Goal: Task Accomplishment & Management: Use online tool/utility

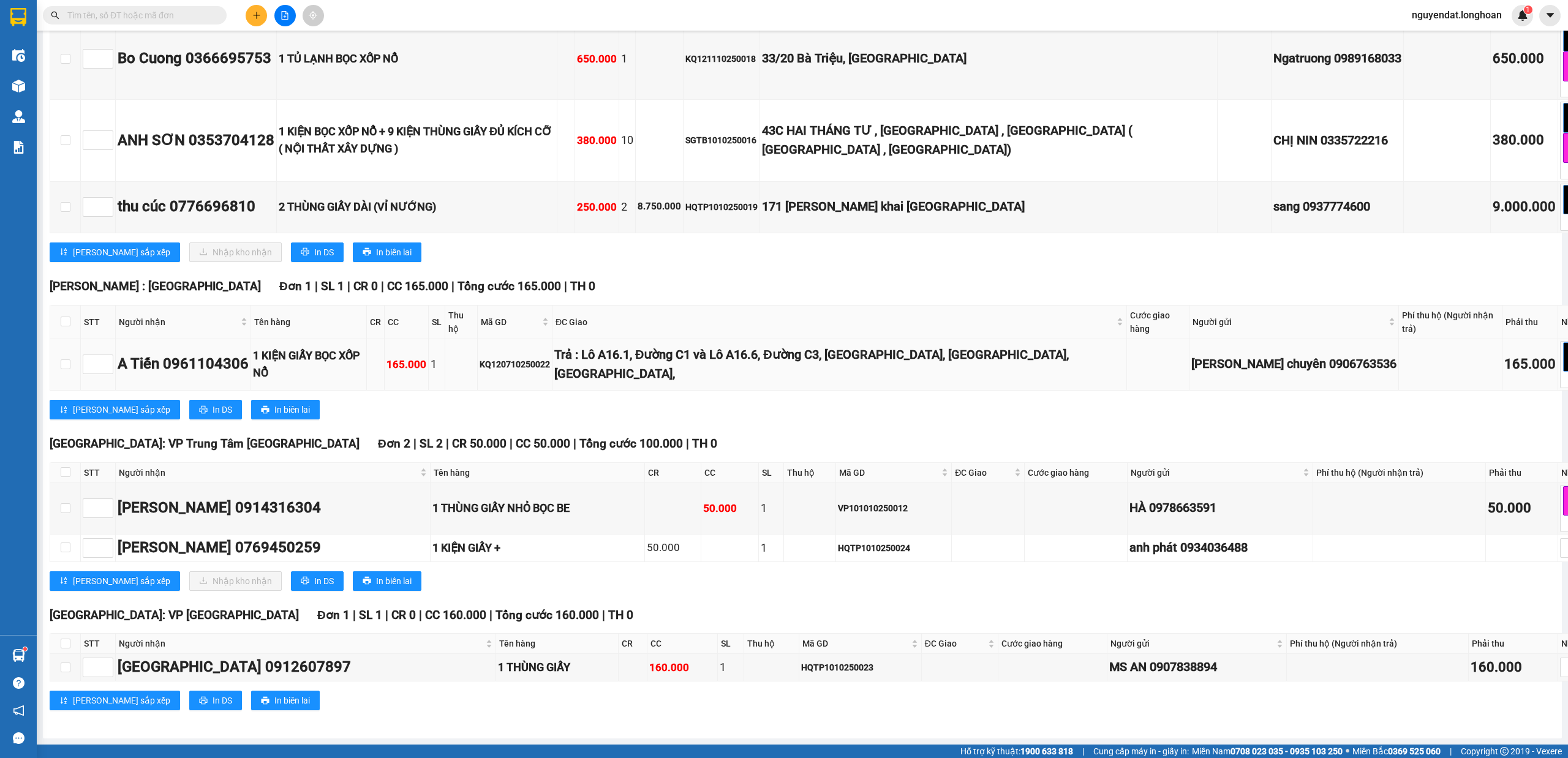
scroll to position [8457, 0]
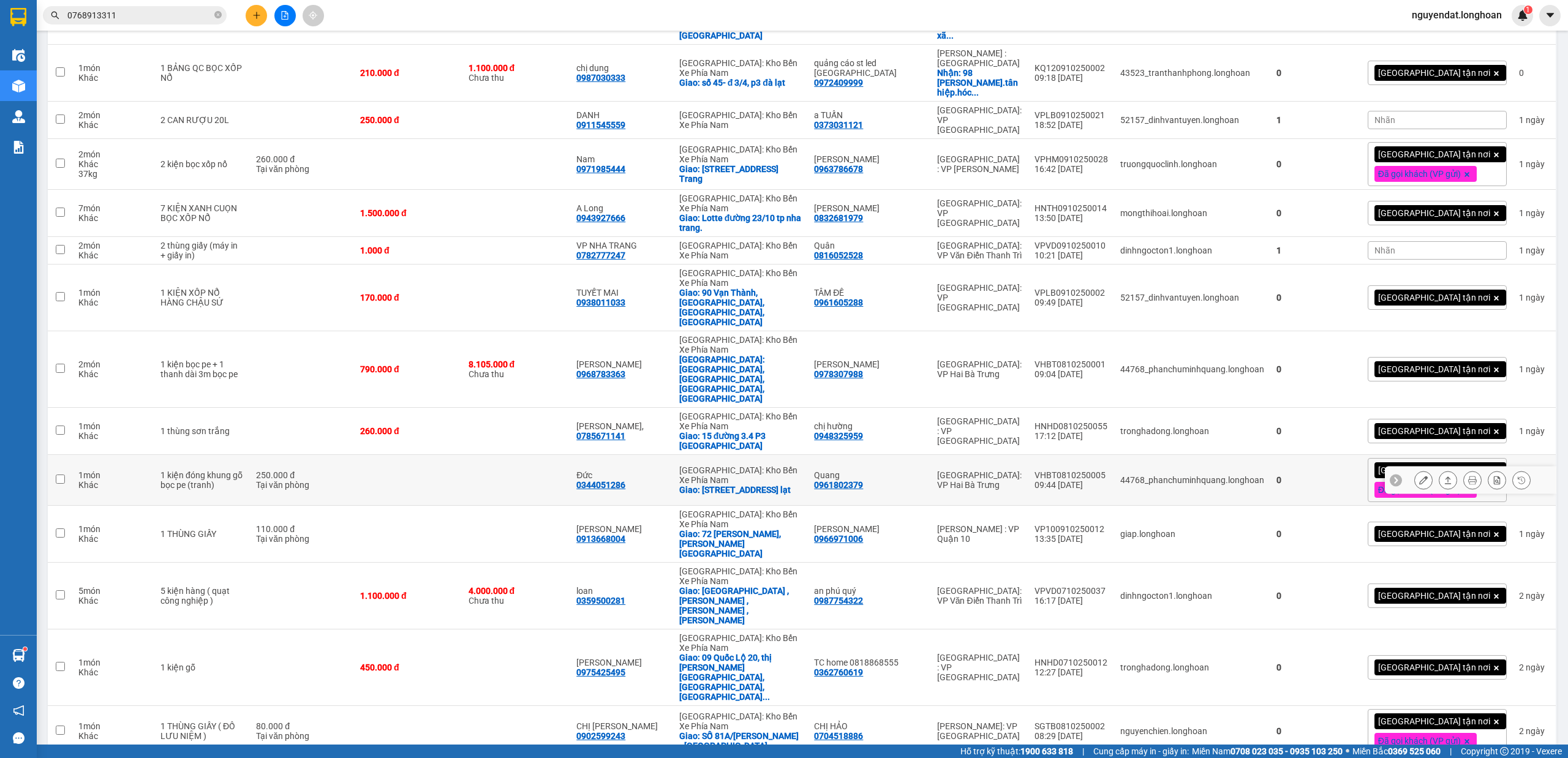
scroll to position [442, 0]
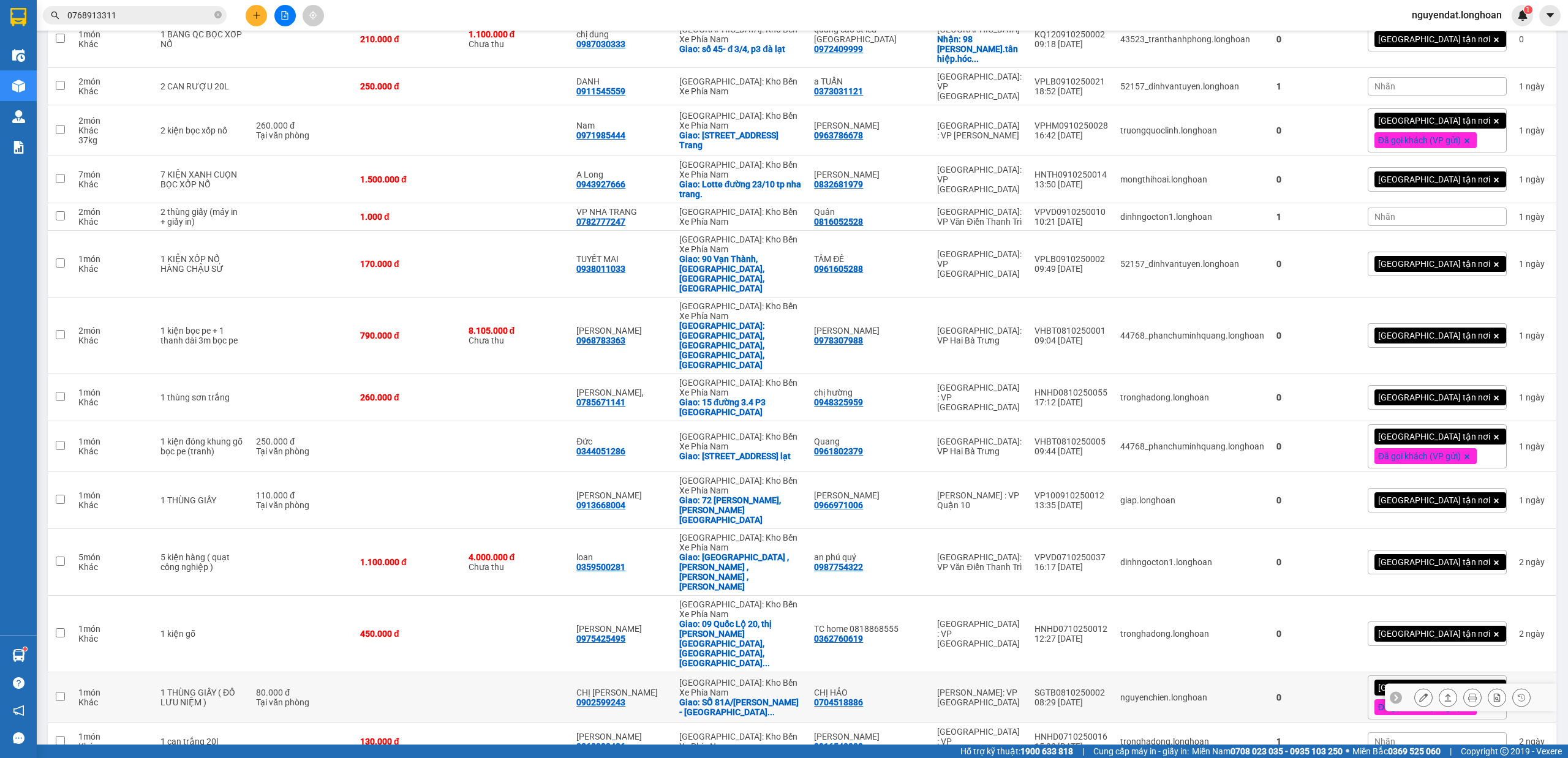
click at [520, 672] on td at bounding box center [516, 697] width 108 height 51
checkbox input "true"
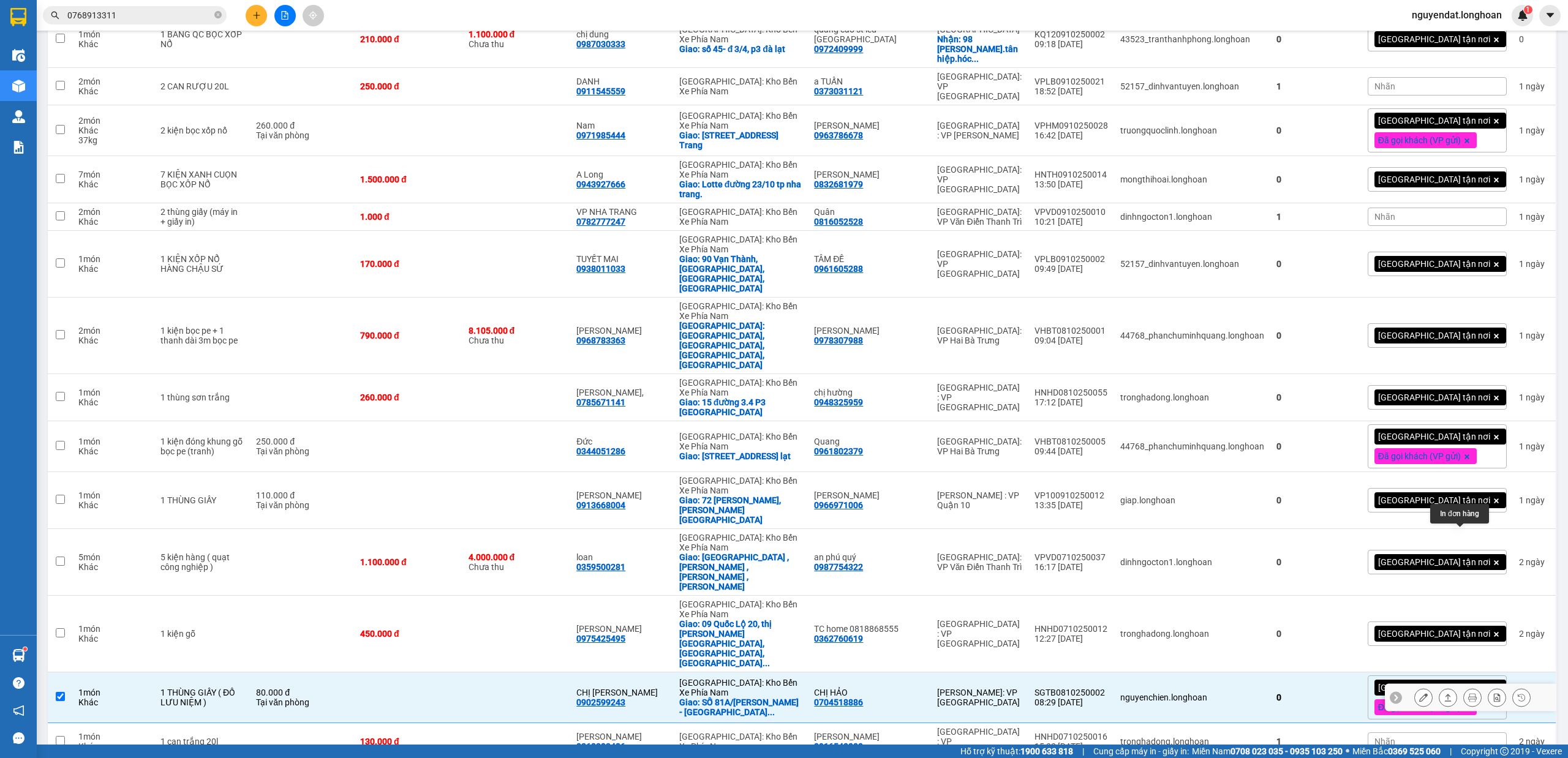
click at [1465, 687] on button at bounding box center [1472, 697] width 17 height 21
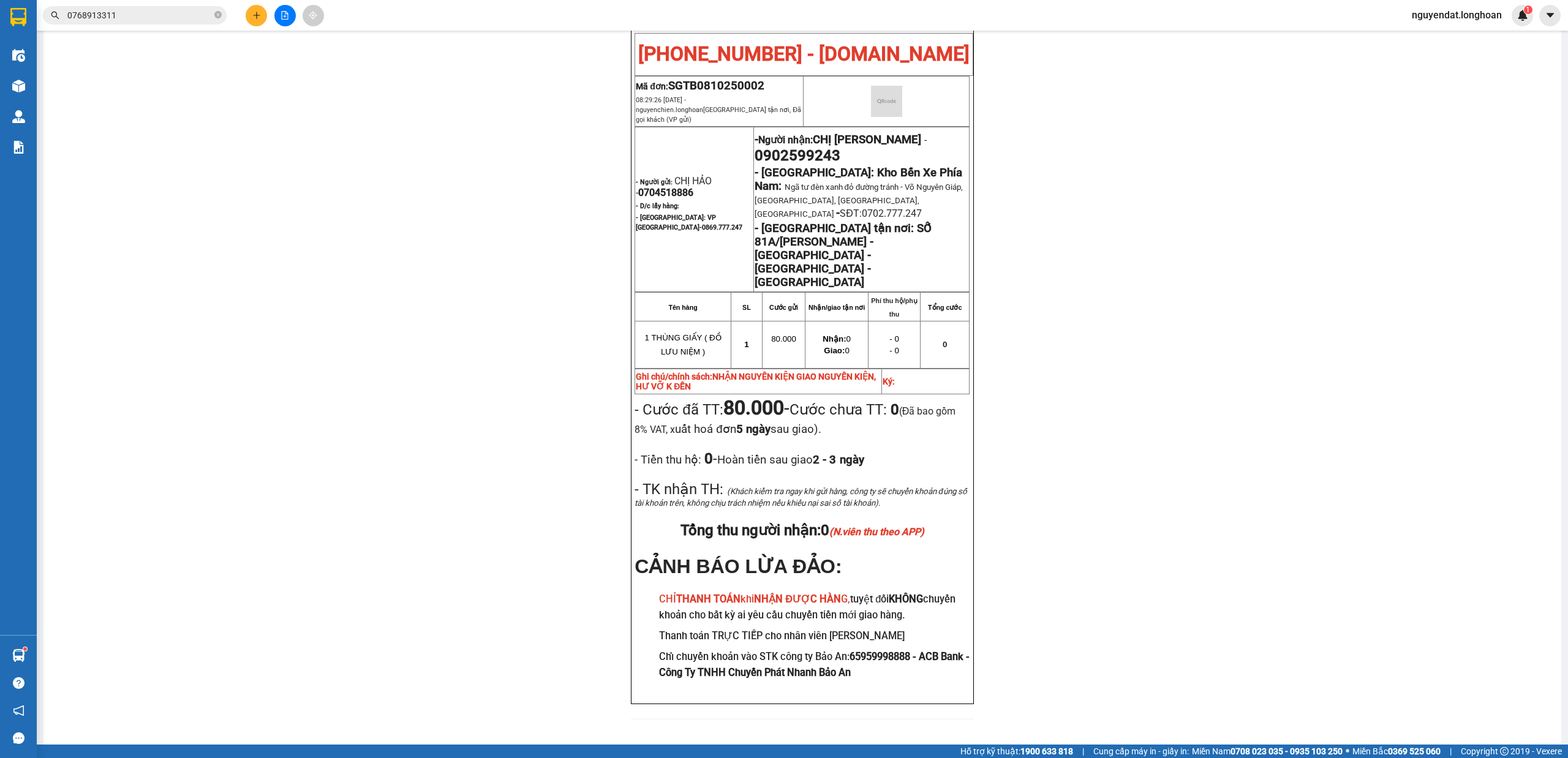
scroll to position [114, 0]
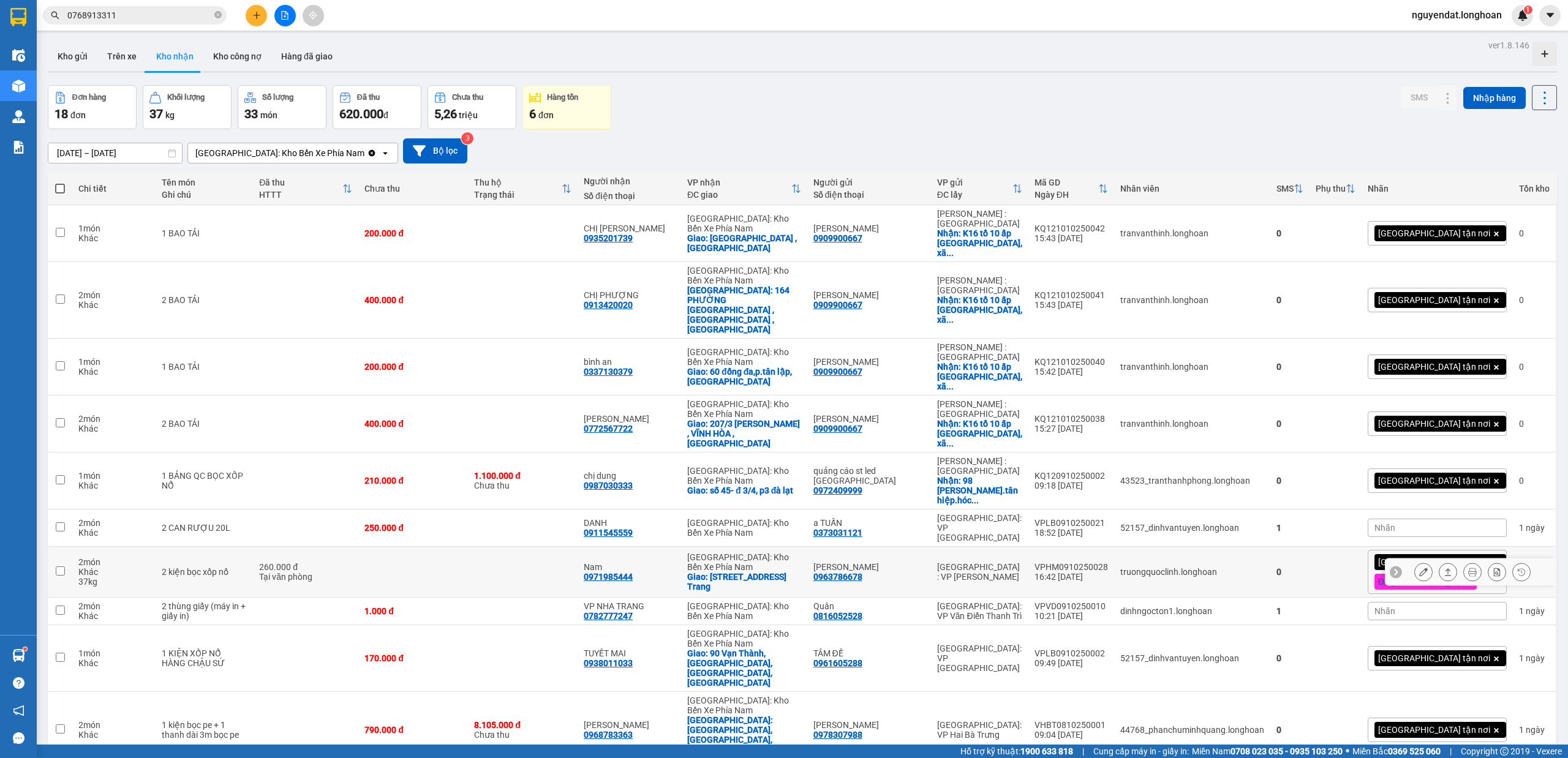
scroll to position [323, 0]
